Goal: Task Accomplishment & Management: Complete application form

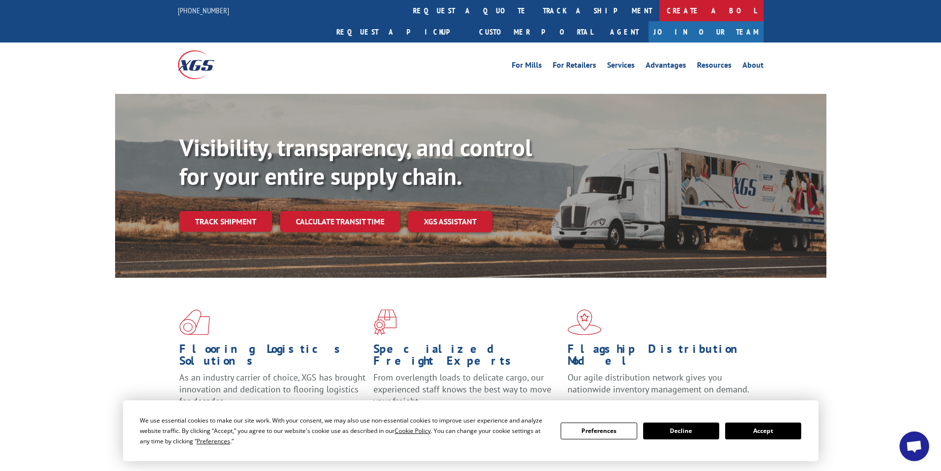
click at [660, 9] on link "Create a BOL" at bounding box center [712, 10] width 104 height 21
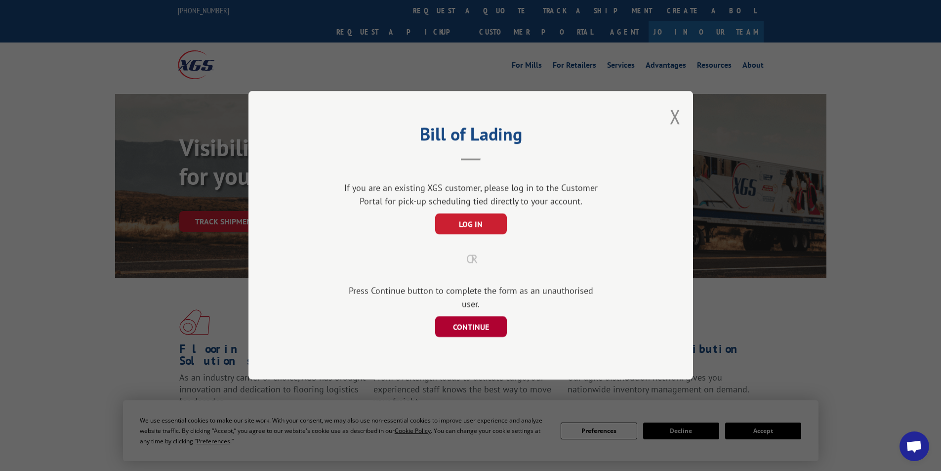
click at [468, 319] on button "CONTINUE" at bounding box center [471, 327] width 72 height 21
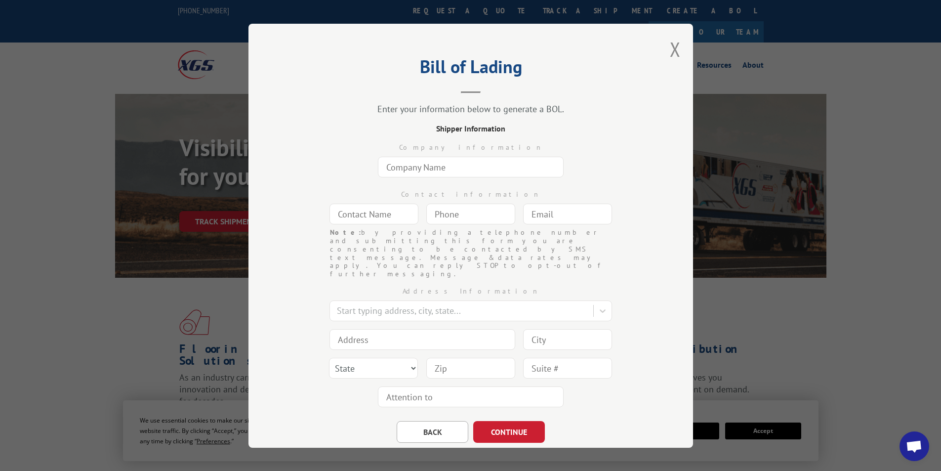
click at [420, 167] on input "text" at bounding box center [471, 167] width 186 height 21
type input "[DOMAIN_NAME] #8119"
type input "ANGEL"
type input "[DOMAIN_NAME][EMAIL_ADDRESS][DOMAIN_NAME]"
type input "[GEOGRAPHIC_DATA]"
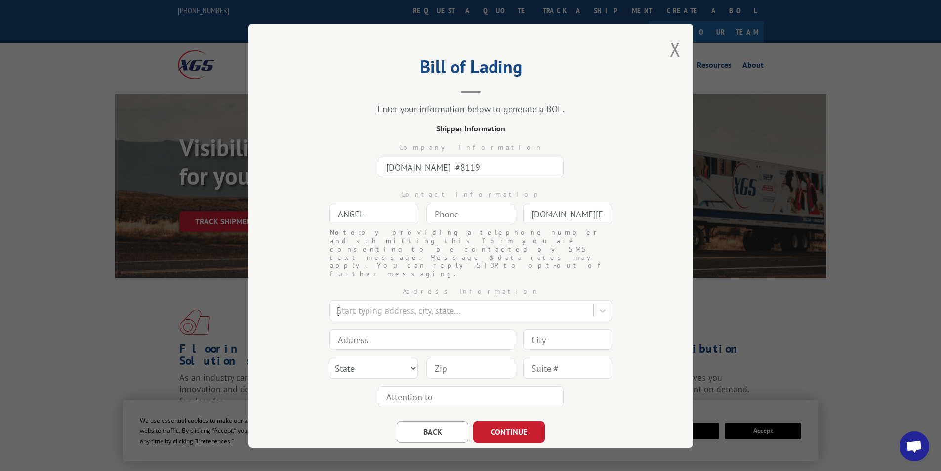
type input "1351 [PERSON_NAME] Cir NW"
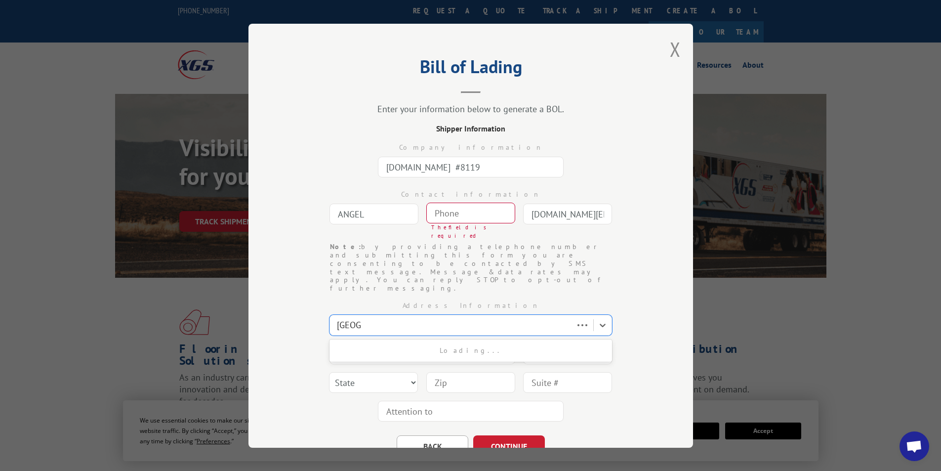
type input "[GEOGRAPHIC_DATA]"
select select "GA"
type input "30165"
type input "(___) ___-____"
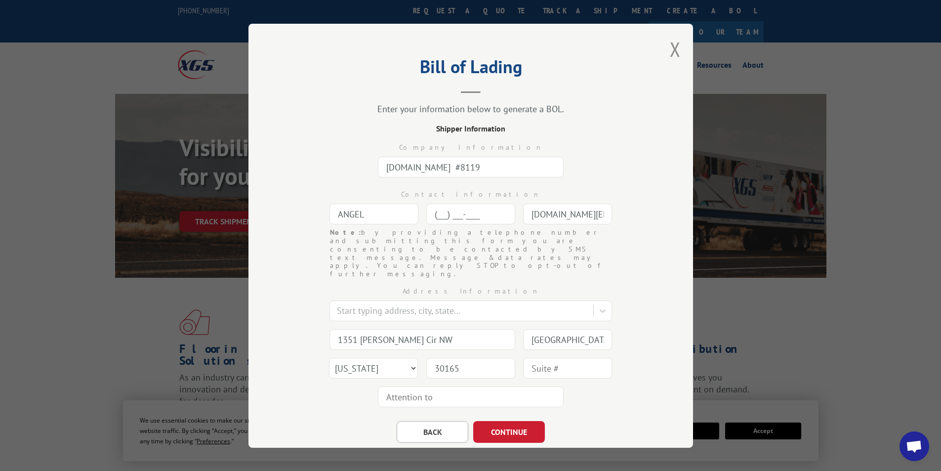
click at [459, 207] on input "(___) ___-____" at bounding box center [470, 214] width 89 height 21
type input "[PHONE_NUMBER]"
click at [628, 286] on div "Address Information" at bounding box center [471, 291] width 346 height 10
click at [513, 421] on button "CONTINUE" at bounding box center [509, 432] width 72 height 22
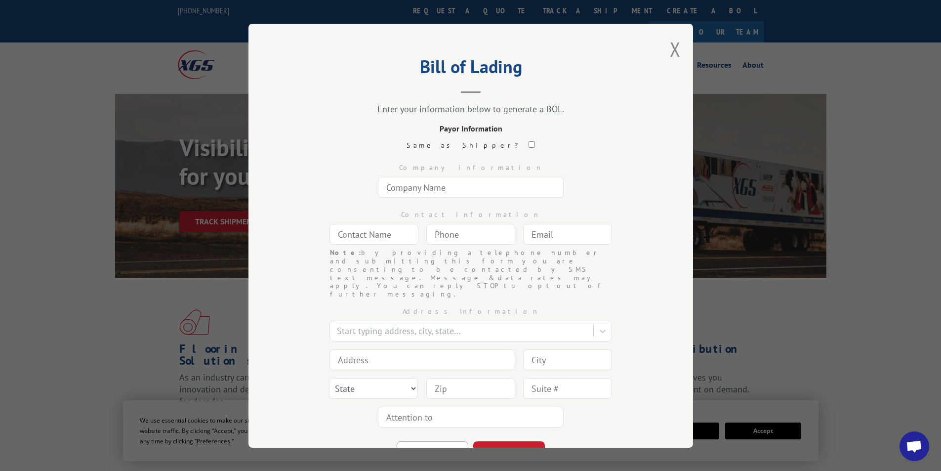
click at [451, 185] on input "text" at bounding box center [471, 187] width 186 height 21
type input "[DOMAIN_NAME] #8119"
type input "FREIGHT PAYABLES"
type input "[DOMAIN_NAME][EMAIL_ADDRESS][DOMAIN_NAME]"
type input "[GEOGRAPHIC_DATA]"
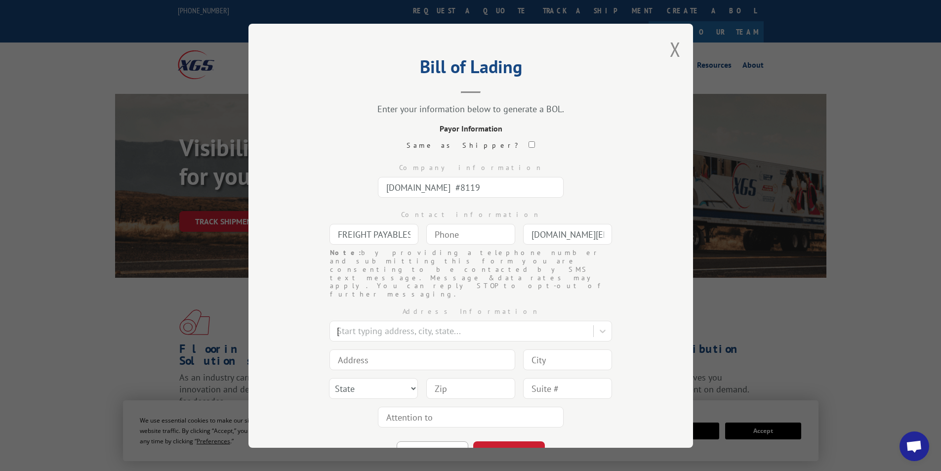
type input "[STREET_ADDRESS]"
click at [509, 182] on input "[DOMAIN_NAME] #8119" at bounding box center [471, 187] width 186 height 21
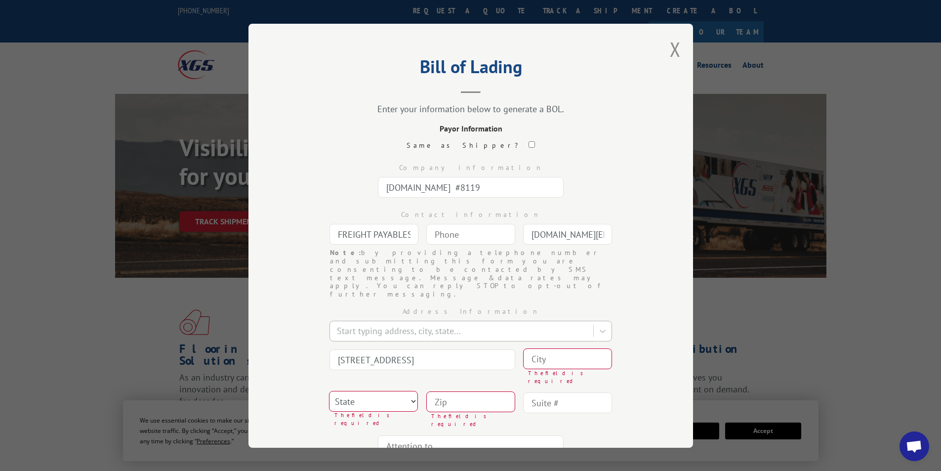
click at [374, 324] on div at bounding box center [462, 330] width 251 height 13
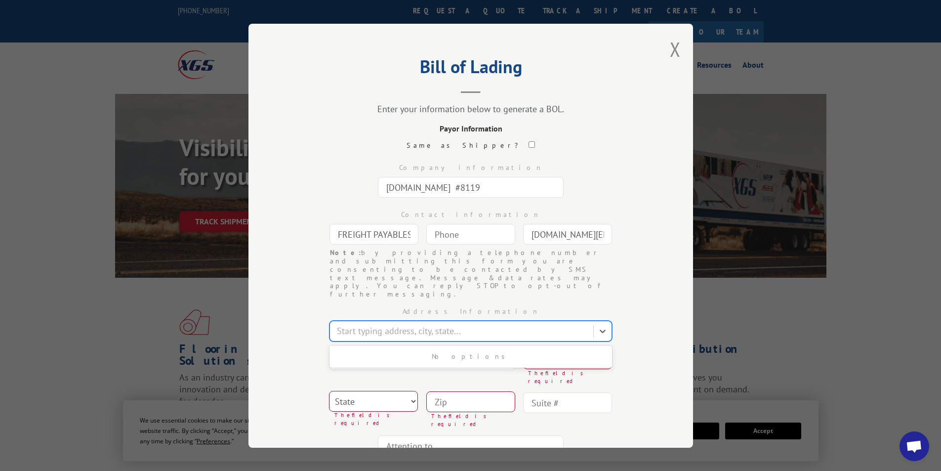
click at [374, 324] on div at bounding box center [462, 330] width 251 height 13
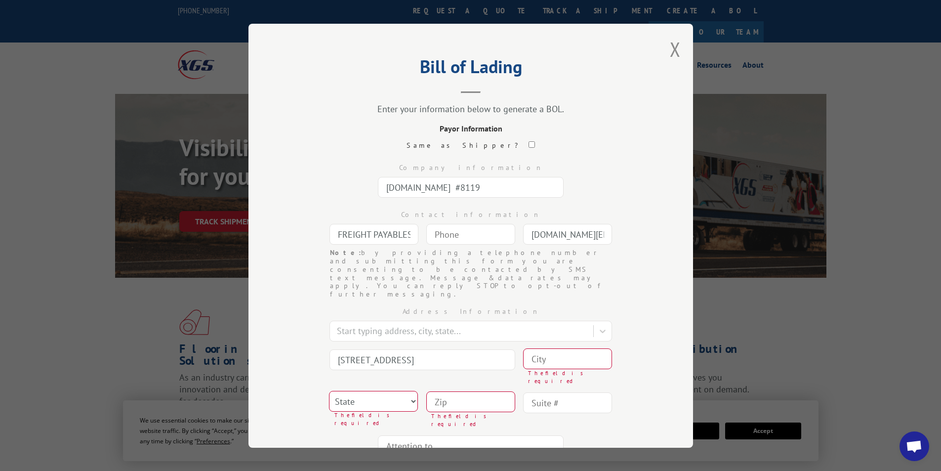
click at [371, 349] on input "[STREET_ADDRESS]" at bounding box center [423, 359] width 186 height 21
click at [580, 348] on input at bounding box center [567, 358] width 89 height 21
type input "[GEOGRAPHIC_DATA]"
select select "GA"
type input "30339"
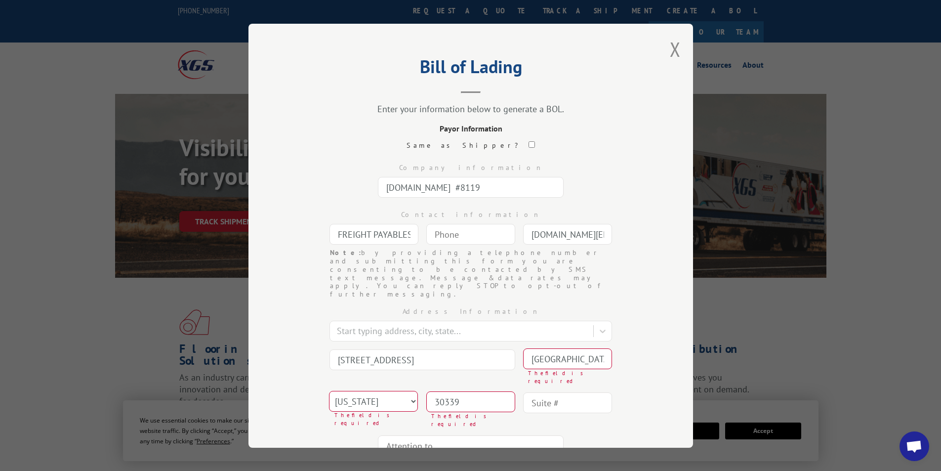
type input "FREIGHT PAYABLES"
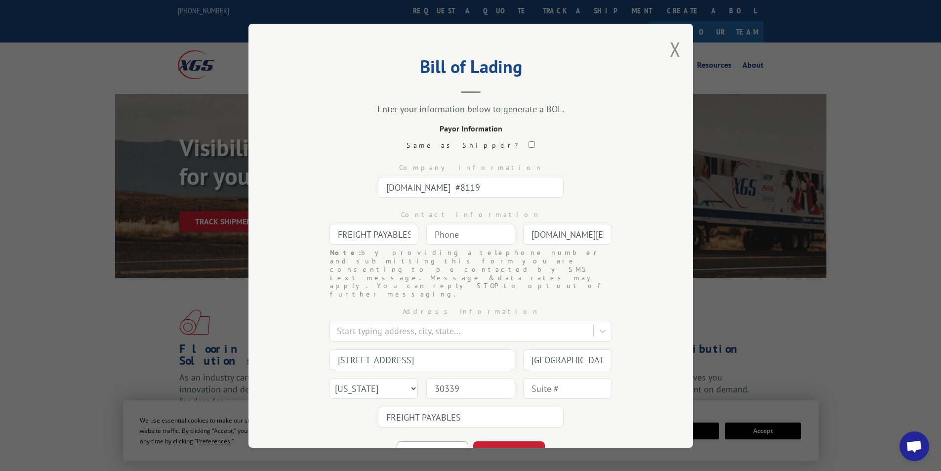
click at [610, 405] on div "Address Information Start typing address, city, state... 2455 Paces Ferry [GEOG…" at bounding box center [471, 364] width 346 height 133
click at [447, 232] on input "(___) ___-____" at bounding box center [470, 234] width 89 height 21
type input "[PHONE_NUMBER]"
click at [498, 441] on button "CONTINUE" at bounding box center [509, 452] width 72 height 22
click at [428, 187] on input "text" at bounding box center [471, 187] width 186 height 21
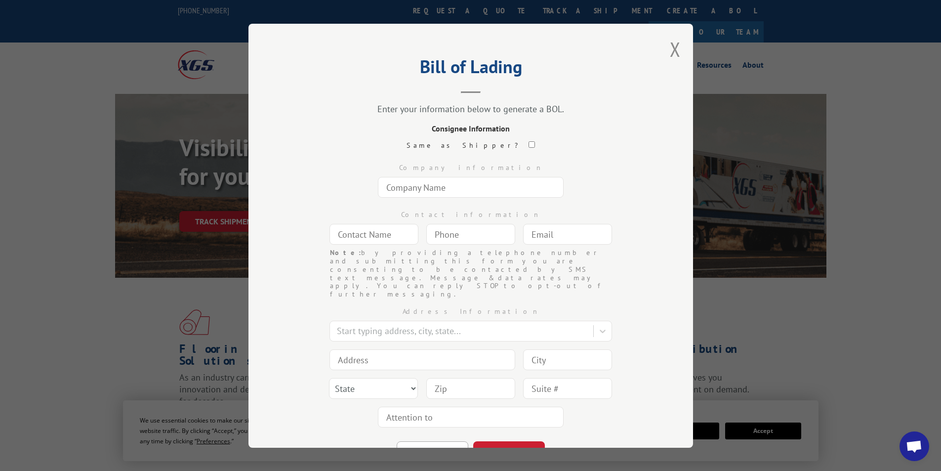
click at [428, 183] on input "text" at bounding box center [471, 187] width 186 height 21
type input "[PERSON_NAME][DEMOGRAPHIC_DATA]"
click at [356, 230] on input "text" at bounding box center [374, 234] width 89 height 21
type input "[PERSON_NAME][DEMOGRAPHIC_DATA]"
click at [455, 234] on input "(___) ___-____" at bounding box center [470, 234] width 89 height 21
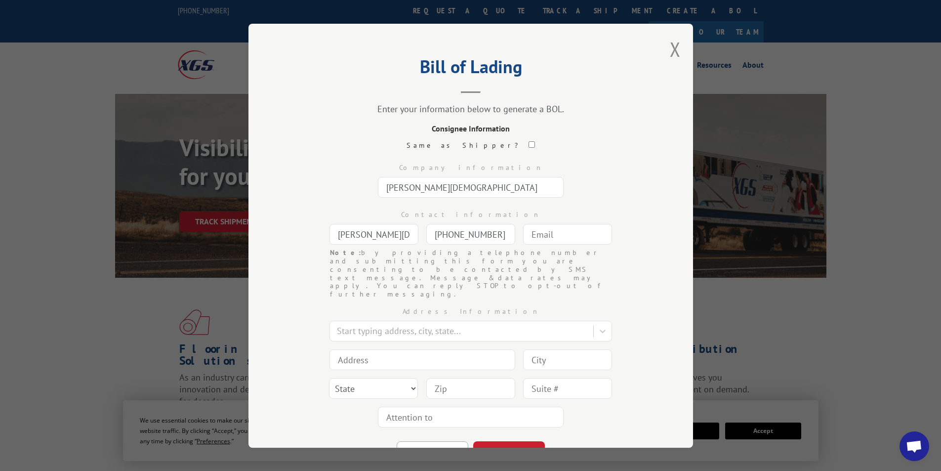
type input "[PHONE_NUMBER]"
click at [543, 233] on input "text" at bounding box center [567, 234] width 89 height 21
type input "[DOMAIN_NAME][EMAIL_ADDRESS][DOMAIN_NAME]"
type input "[GEOGRAPHIC_DATA]"
type input "1351 [PERSON_NAME] Cir NW"
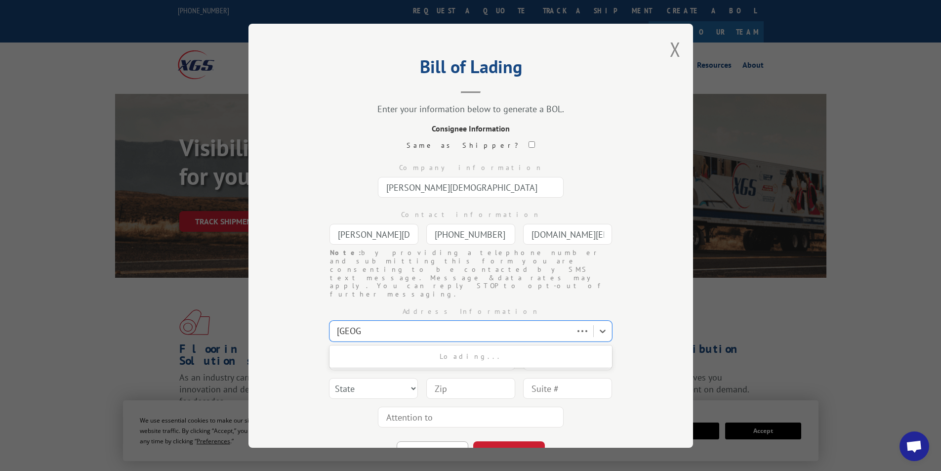
type input "[GEOGRAPHIC_DATA]"
select select "GA"
type input "30165"
click at [372, 324] on div at bounding box center [462, 330] width 251 height 13
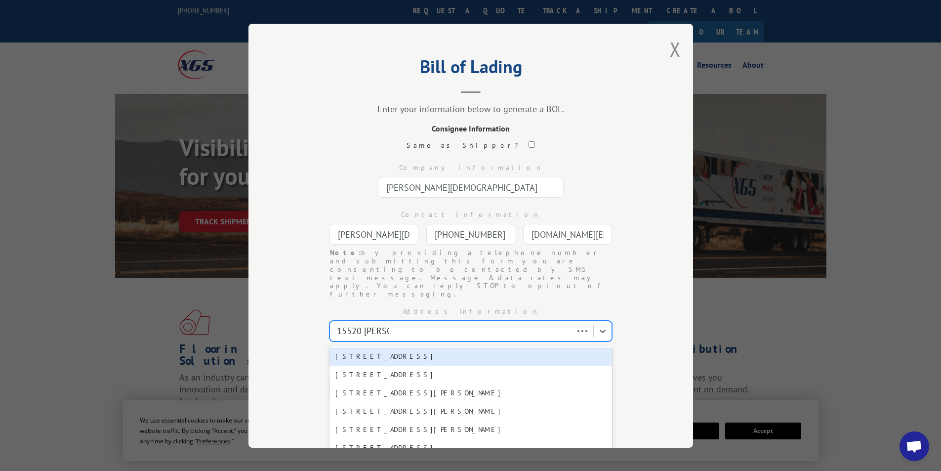
type input "[STREET_ADDRESS][PERSON_NAME]"
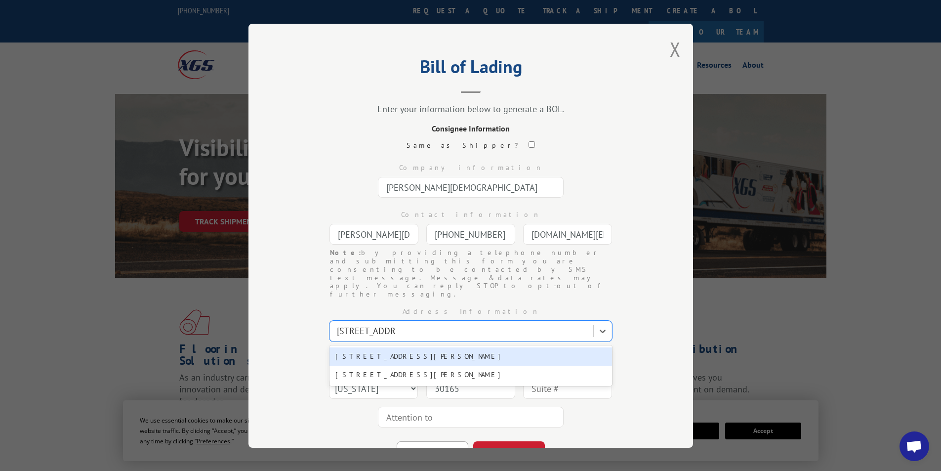
click at [369, 347] on div "[STREET_ADDRESS][PERSON_NAME]" at bounding box center [471, 356] width 283 height 18
type input "[STREET_ADDRESS][PERSON_NAME]"
type input "Humble"
select select "[GEOGRAPHIC_DATA]"
type input "77396"
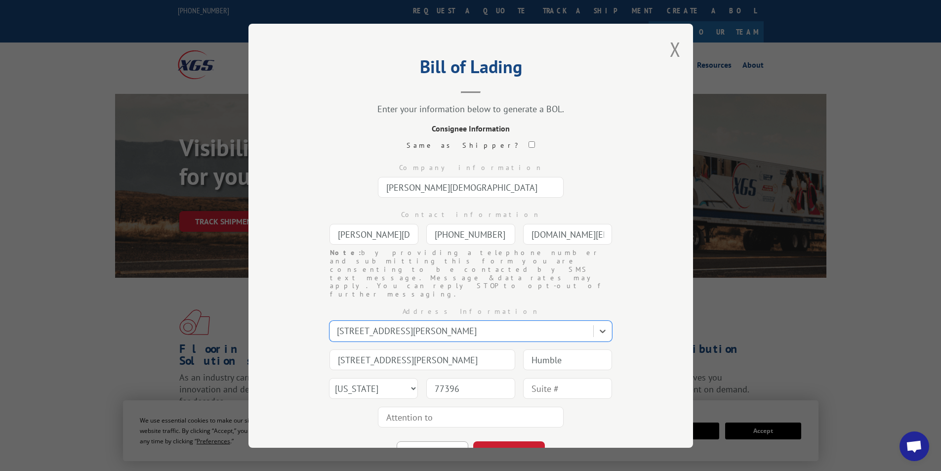
click at [543, 378] on input "text" at bounding box center [567, 388] width 89 height 21
type input "STE C"
click at [596, 431] on div "BACK CONTINUE" at bounding box center [471, 447] width 346 height 32
click at [513, 441] on button "CONTINUE" at bounding box center [509, 452] width 72 height 22
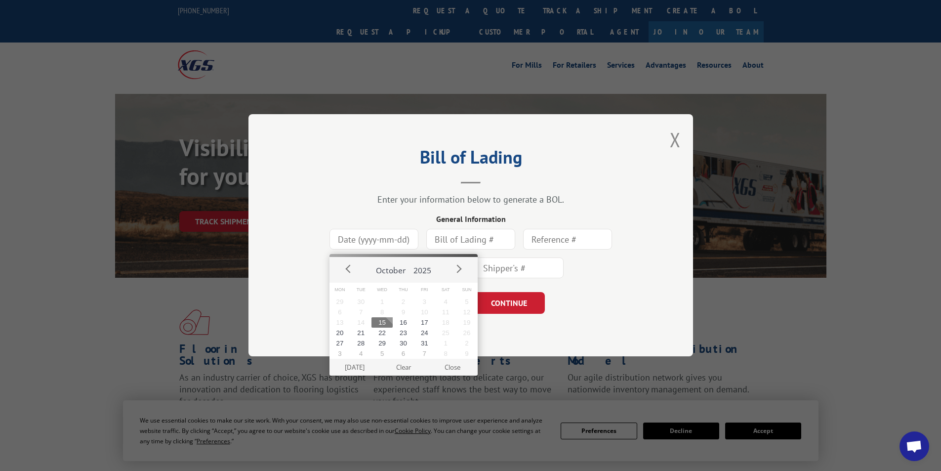
click at [376, 243] on input at bounding box center [374, 239] width 89 height 21
click at [382, 325] on button "15" at bounding box center [382, 322] width 21 height 10
type input "[DATE]"
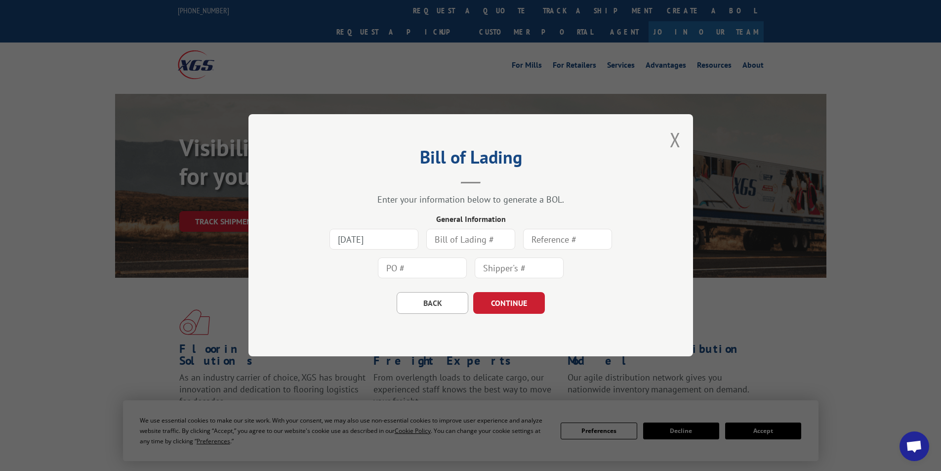
click at [456, 236] on input "text" at bounding box center [470, 239] width 89 height 21
type input "432893"
click at [402, 264] on input "text" at bounding box center [422, 268] width 89 height 21
type input "36919856"
click at [512, 310] on button "CONTINUE" at bounding box center [509, 303] width 72 height 22
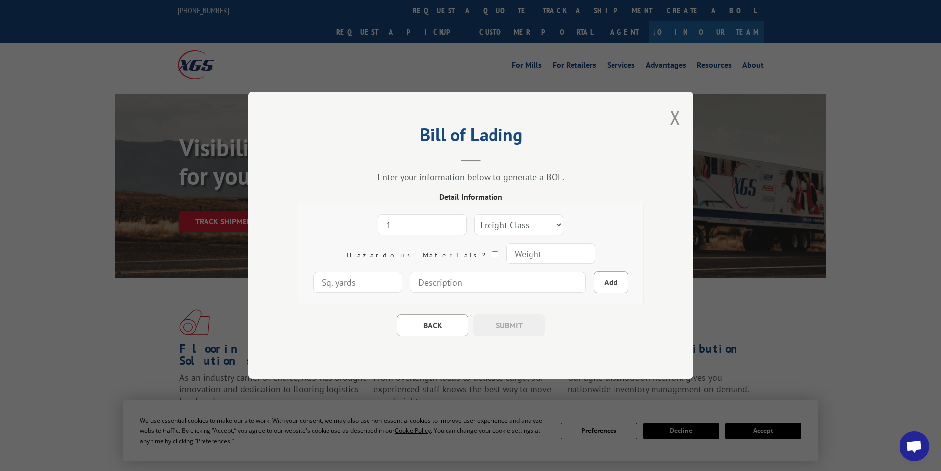
type input "1"
click at [418, 220] on input "1" at bounding box center [422, 225] width 89 height 21
click at [479, 220] on select "Freight Class 50 55 60 65 70 77 85 92 100 110 125 150 175 200 250 300 400 500 C…" at bounding box center [518, 225] width 89 height 21
select select "92"
click at [474, 215] on select "Freight Class 50 55 60 65 70 77 85 92 100 110 125 150 175 200 250 300 400 500 C…" at bounding box center [518, 225] width 89 height 21
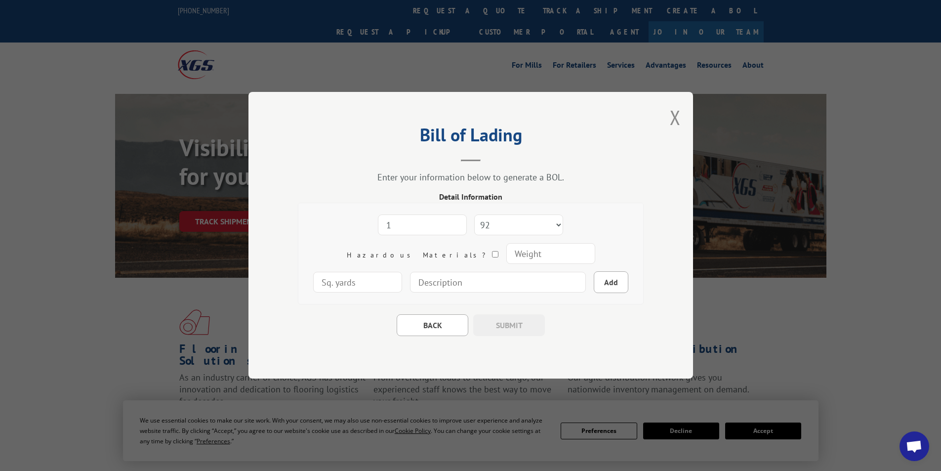
click at [506, 254] on input "number" at bounding box center [550, 254] width 89 height 21
type input "200"
click at [402, 272] on input "number" at bounding box center [357, 282] width 89 height 21
click at [419, 280] on input at bounding box center [498, 282] width 176 height 21
type input "E-COM STRETTA 105" x 31" x 9""
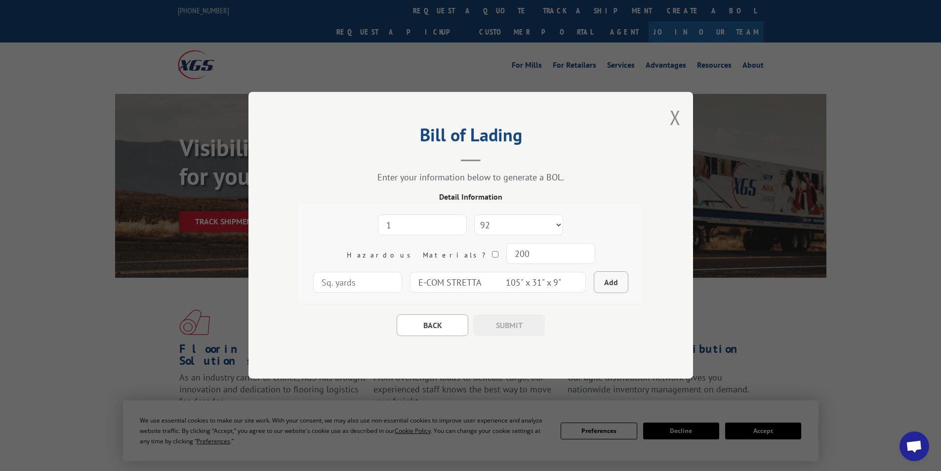
click at [594, 282] on button "Add" at bounding box center [611, 283] width 35 height 22
select select
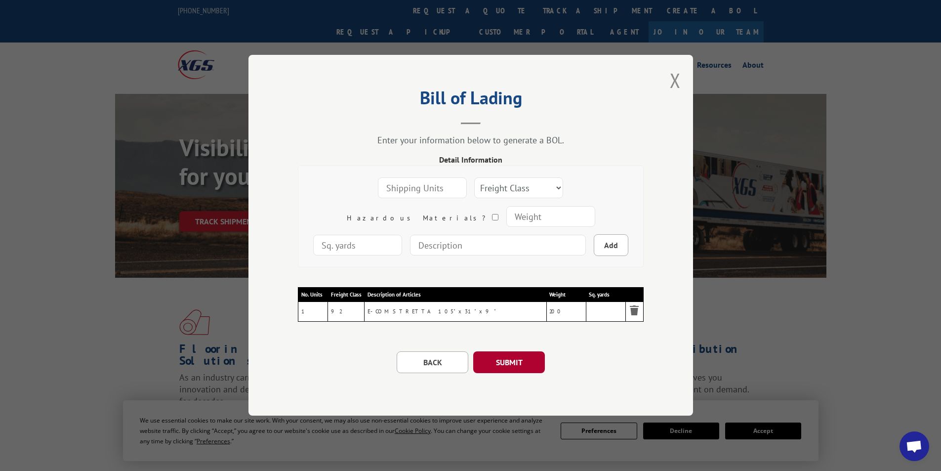
click at [514, 358] on button "SUBMIT" at bounding box center [509, 363] width 72 height 22
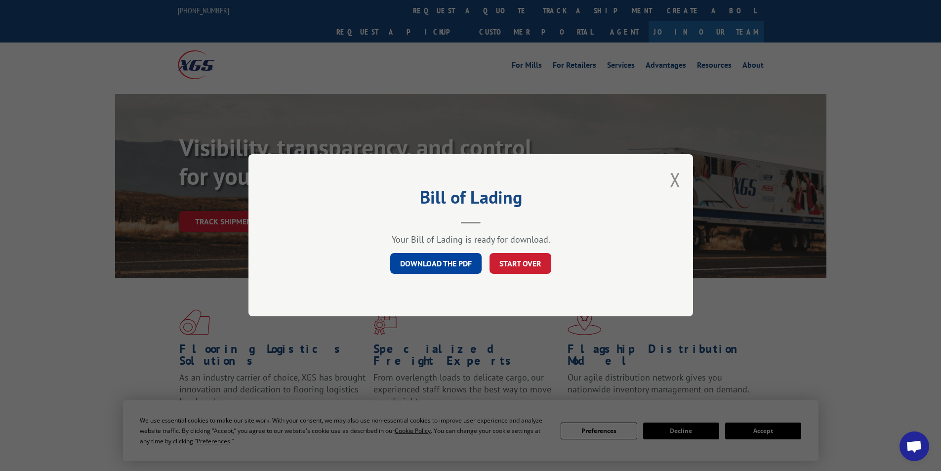
click at [452, 260] on link "DOWNLOAD THE PDF" at bounding box center [435, 263] width 91 height 21
